Goal: Check status: Check status

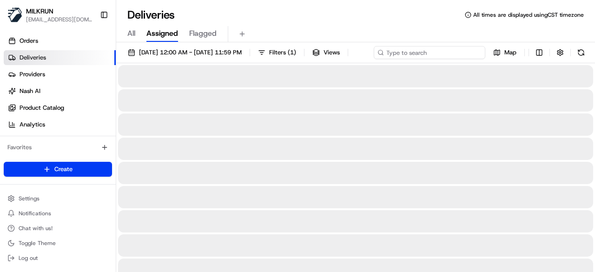
paste input "38d20424-e327-4273-ab0c-00e04f491afe"
click at [446, 57] on div "[DATE] 12:00 AM - [DATE] 11:59 PM Filters ( 1 ) Views 38d20424-e327-4273-ab0c-0…" at bounding box center [355, 54] width 479 height 17
type input "38d20424-e327-4273-ab0c-00e04f491afe"
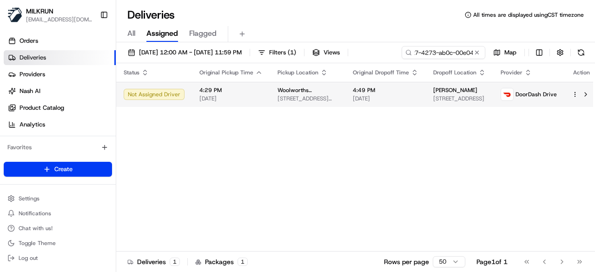
click at [392, 102] on span "[DATE]" at bounding box center [386, 98] width 66 height 7
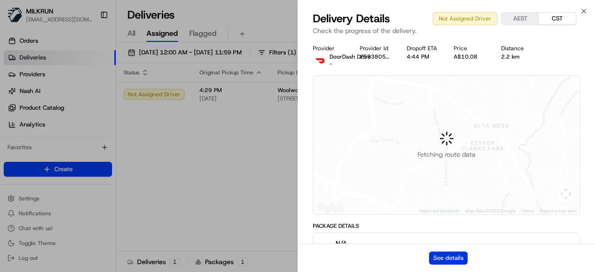
click at [461, 255] on button "See details" at bounding box center [448, 257] width 39 height 13
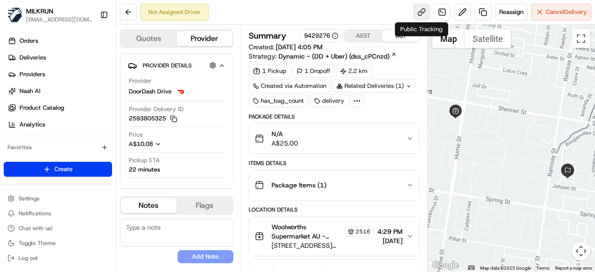
click at [425, 11] on link at bounding box center [421, 12] width 17 height 17
